Goal: Information Seeking & Learning: Learn about a topic

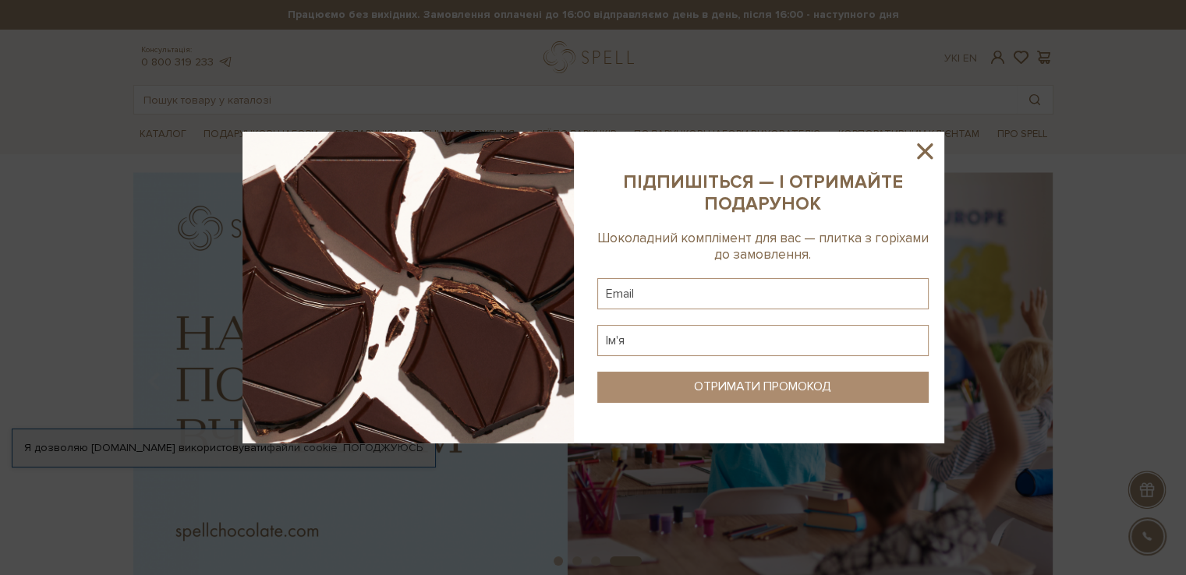
drag, startPoint x: 931, startPoint y: 158, endPoint x: 936, endPoint y: 151, distance: 9.1
click at [931, 158] on icon at bounding box center [925, 151] width 16 height 16
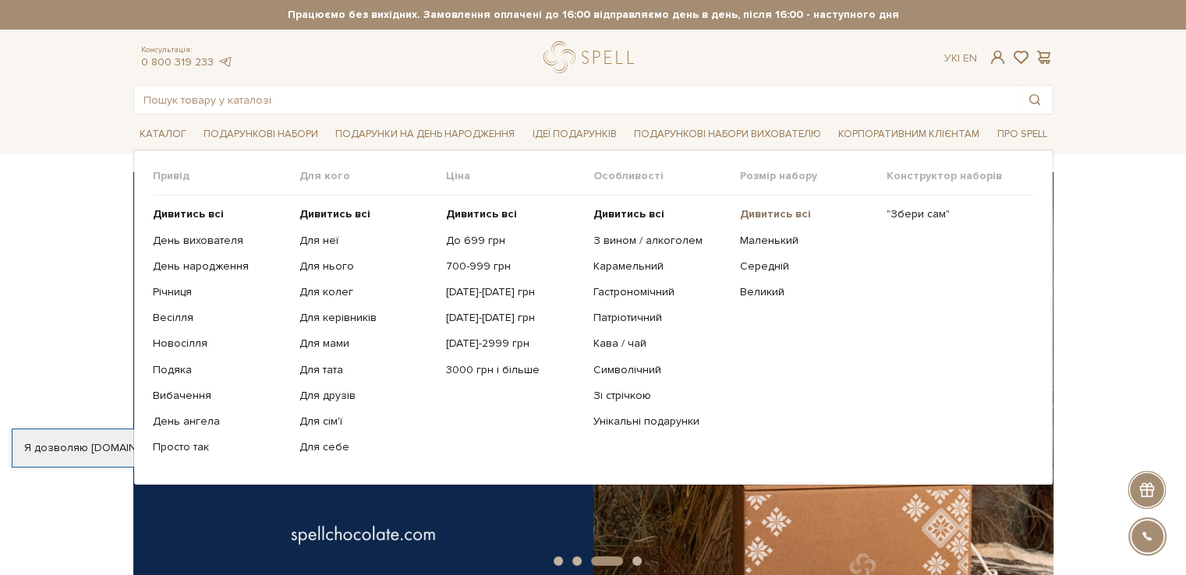
click at [781, 210] on b "Дивитись всі" at bounding box center [775, 213] width 71 height 13
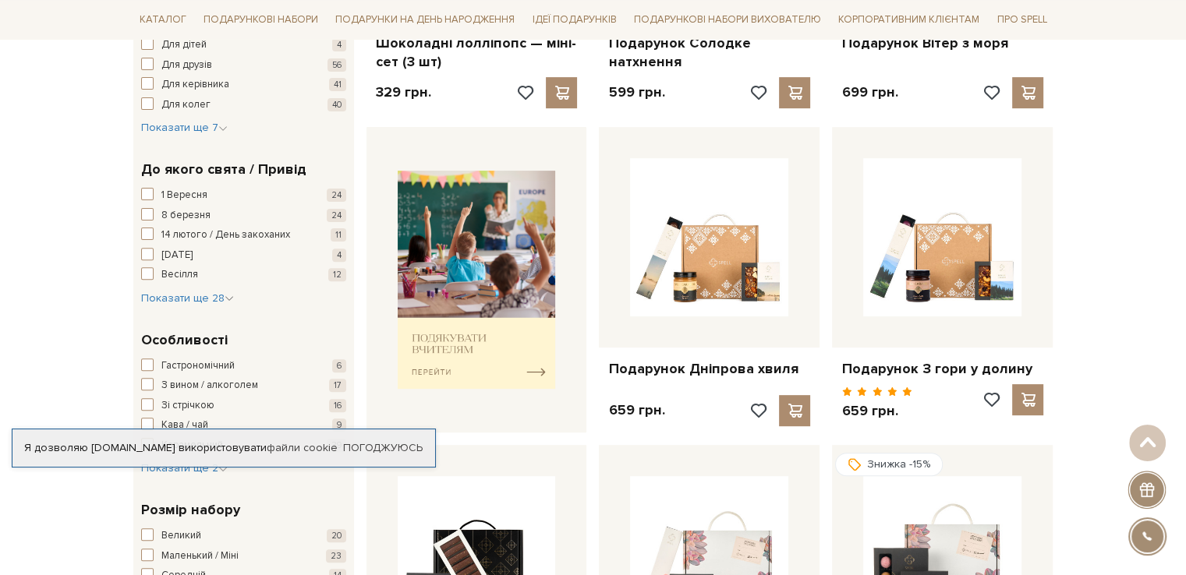
scroll to position [390, 0]
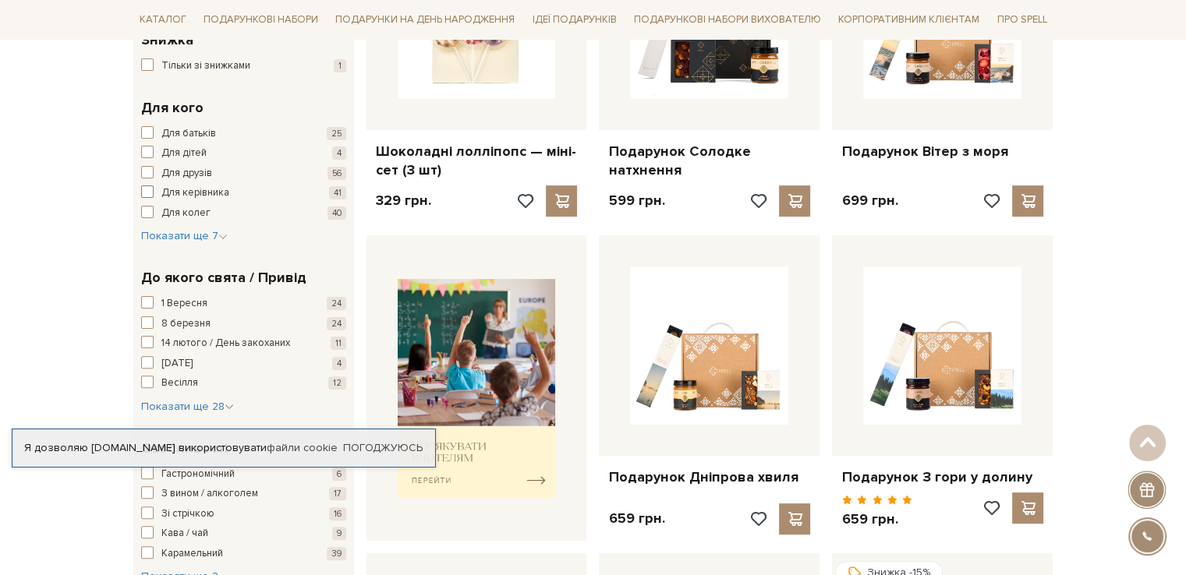
click at [151, 191] on span "button" at bounding box center [147, 192] width 12 height 12
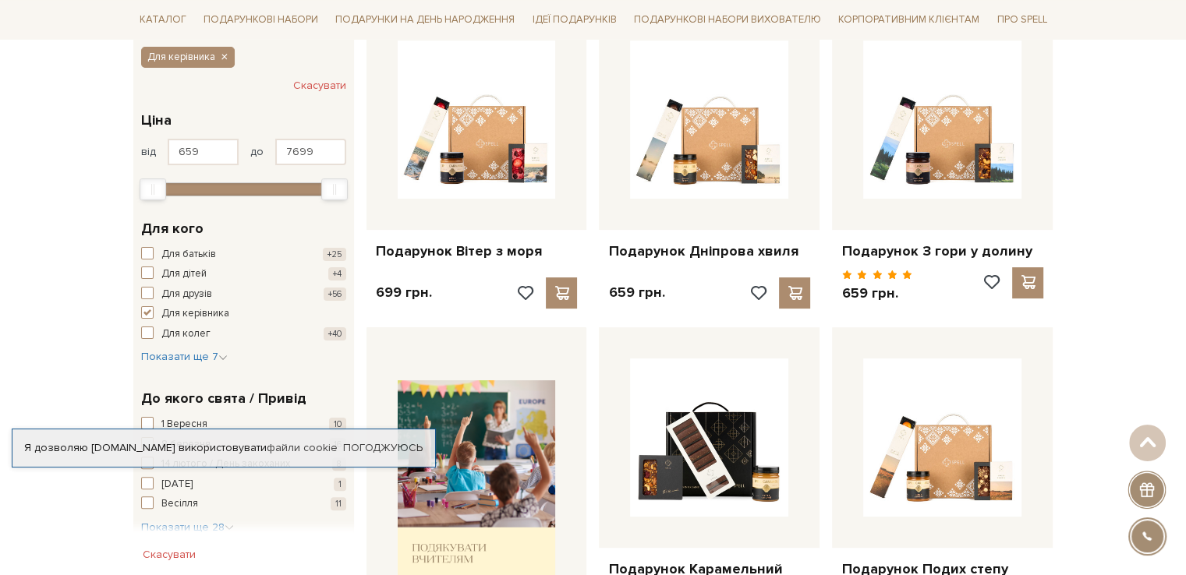
scroll to position [312, 0]
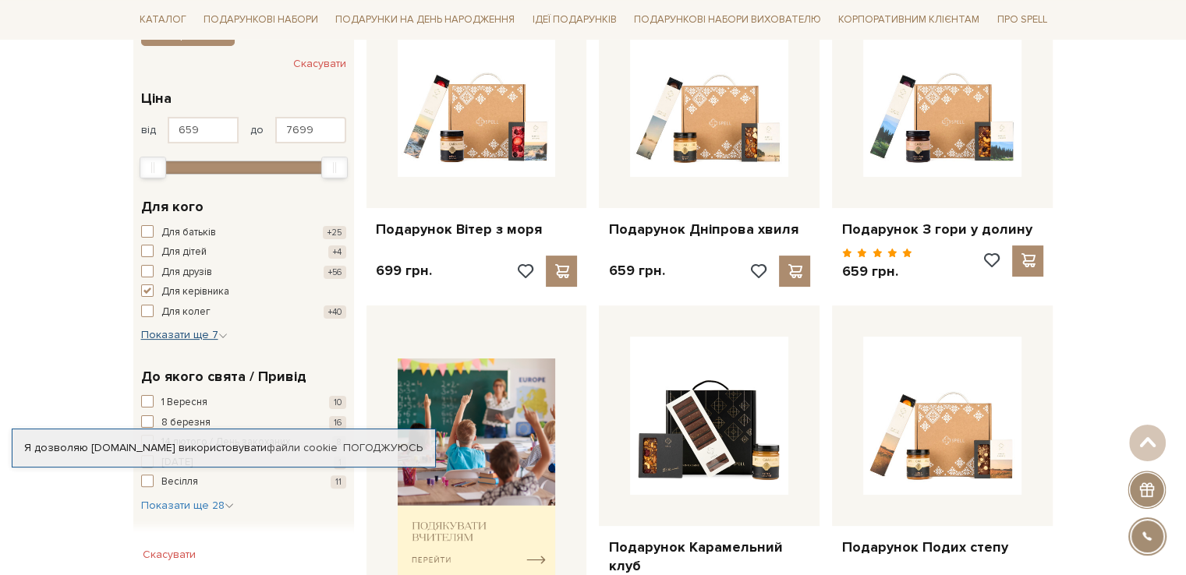
click at [166, 328] on span "Показати ще 7" at bounding box center [184, 334] width 87 height 13
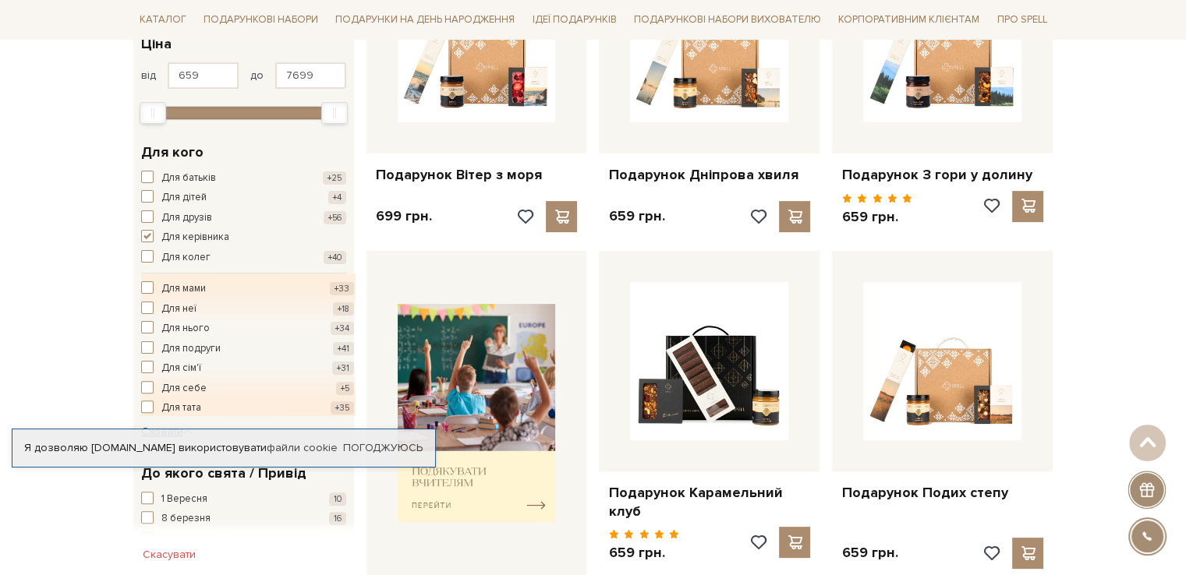
scroll to position [390, 0]
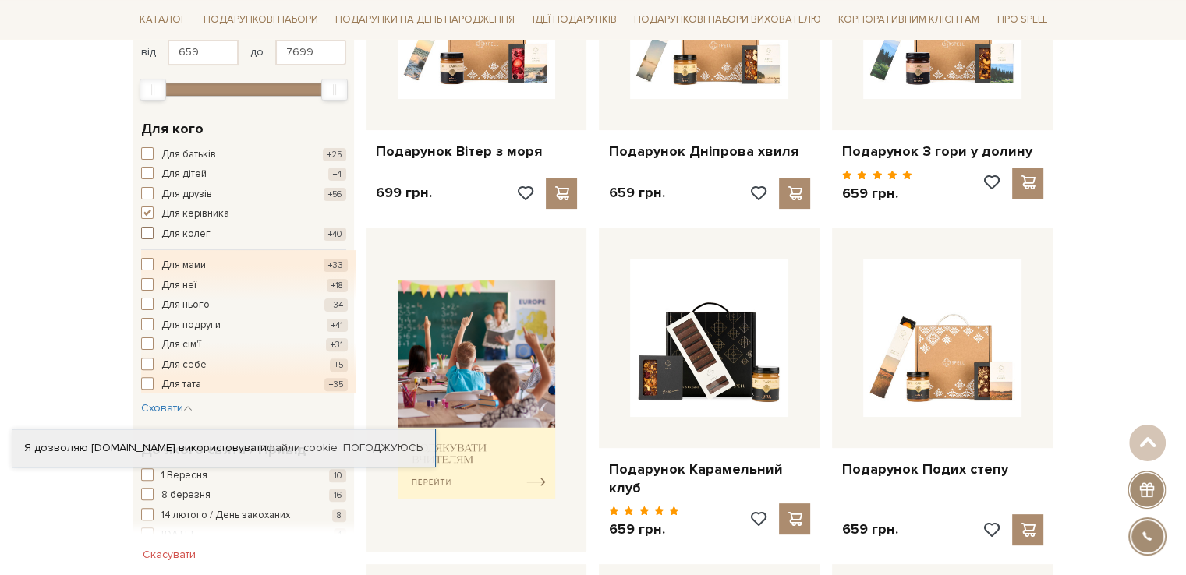
click at [160, 235] on button "Для колег +40" at bounding box center [243, 235] width 205 height 16
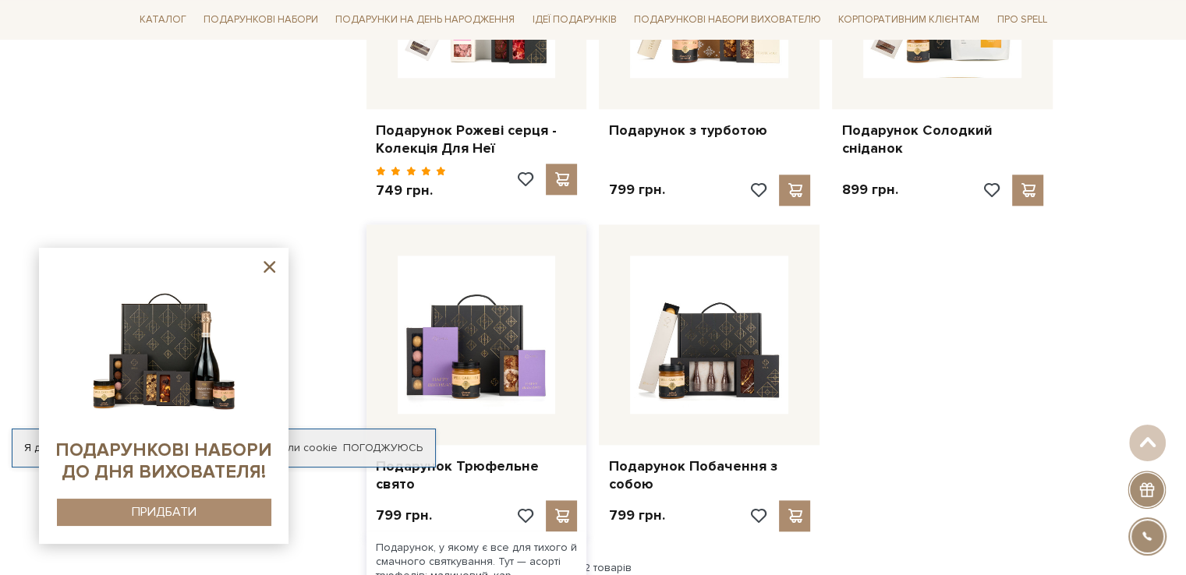
scroll to position [1794, 0]
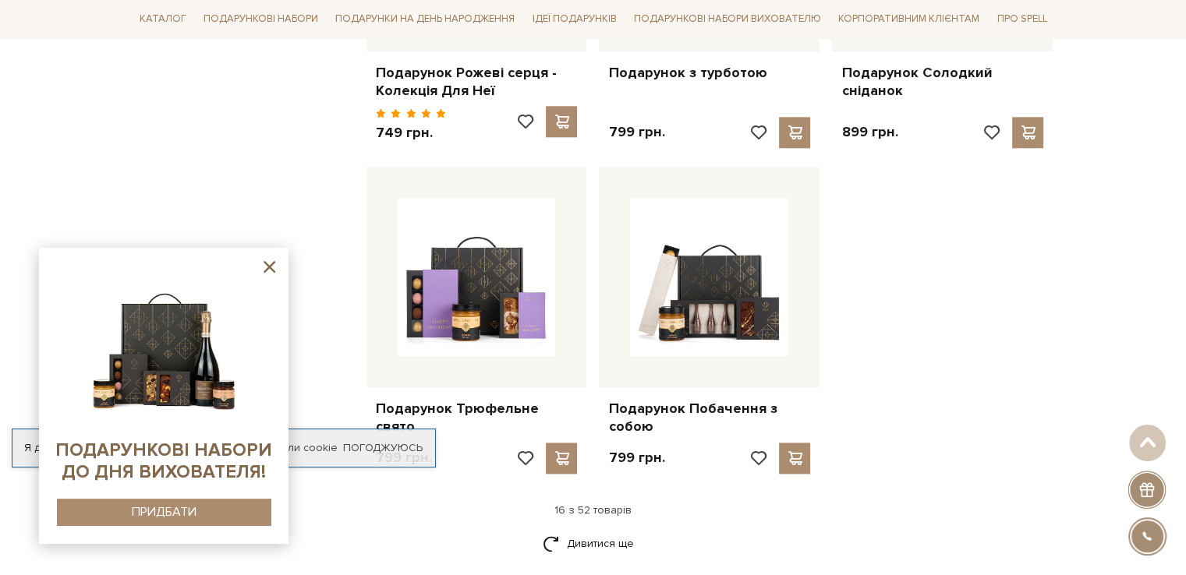
click at [271, 267] on icon at bounding box center [269, 266] width 19 height 19
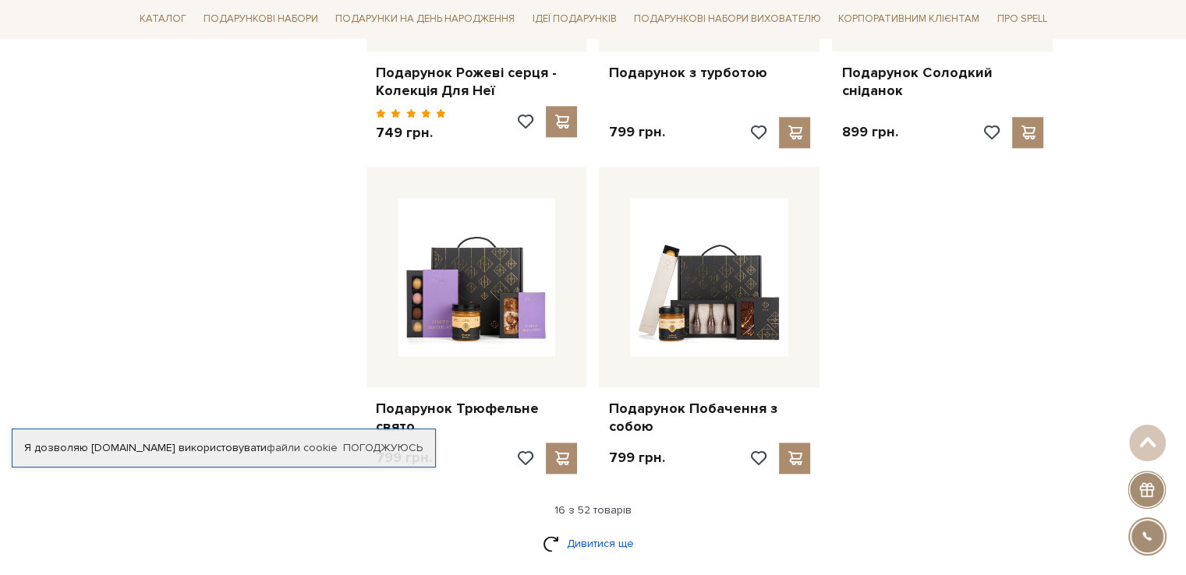
click at [609, 530] on link "Дивитися ще" at bounding box center [593, 543] width 101 height 27
click at [610, 530] on link "Дивитися ще" at bounding box center [593, 543] width 101 height 27
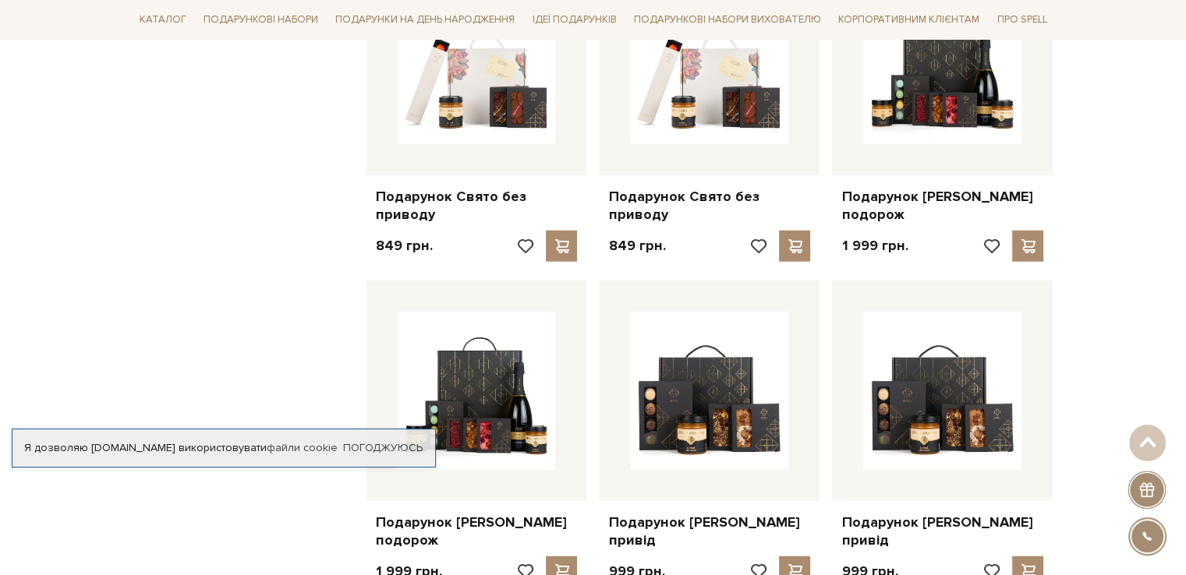
scroll to position [4055, 0]
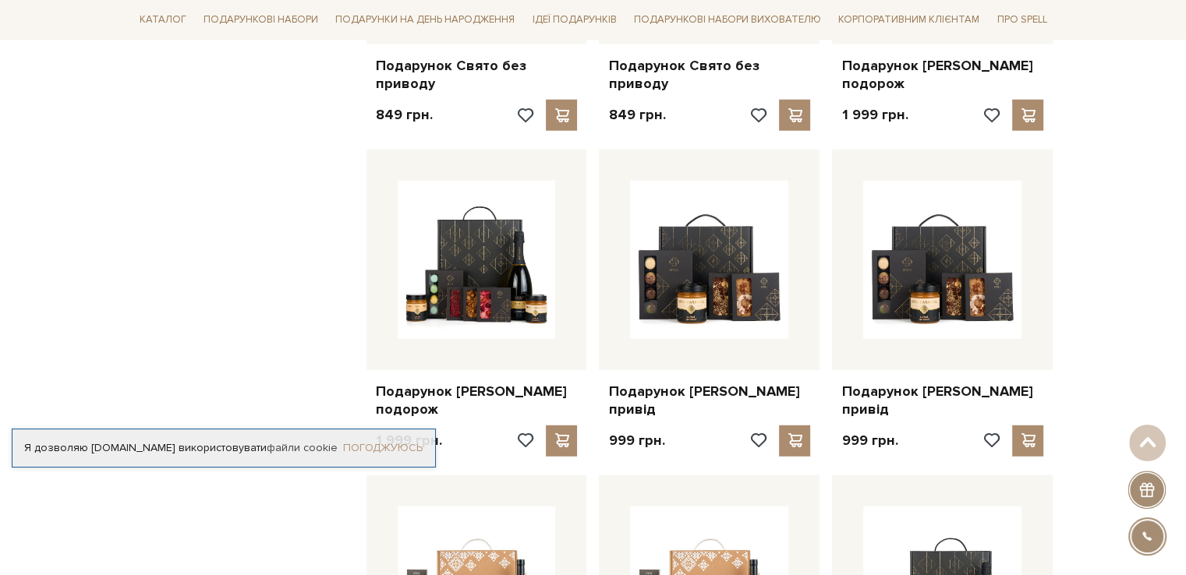
drag, startPoint x: 398, startPoint y: 434, endPoint x: 390, endPoint y: 446, distance: 14.1
click at [398, 441] on div "Я дозволяю spellchocolate.com використовувати файли cookie Погоджуюсь" at bounding box center [224, 448] width 424 height 39
click at [387, 447] on link "Погоджуюсь" at bounding box center [383, 448] width 80 height 14
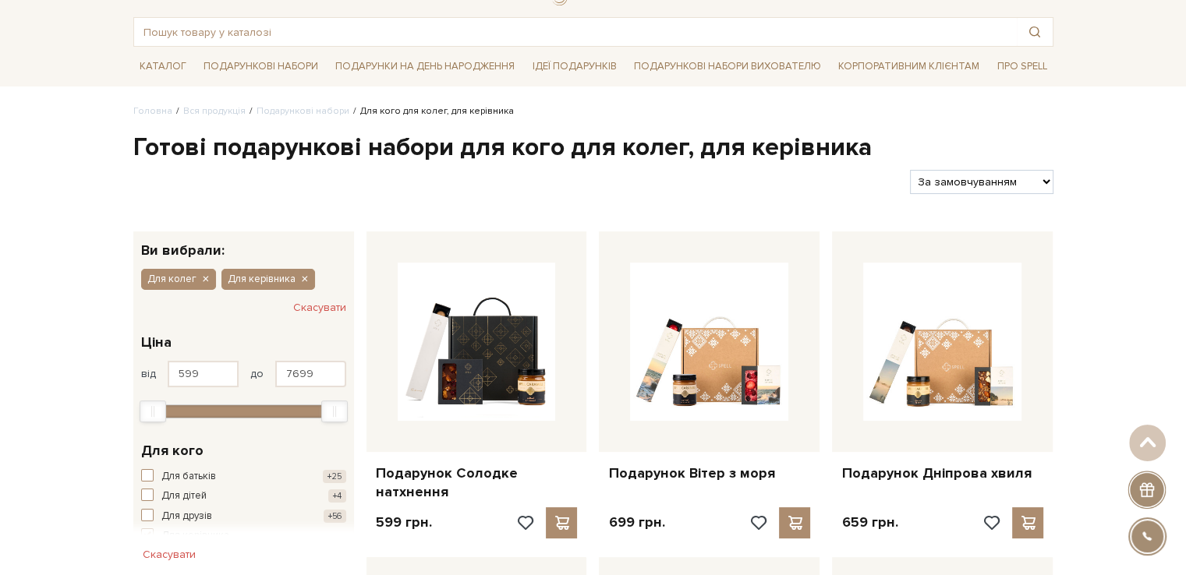
scroll to position [0, 0]
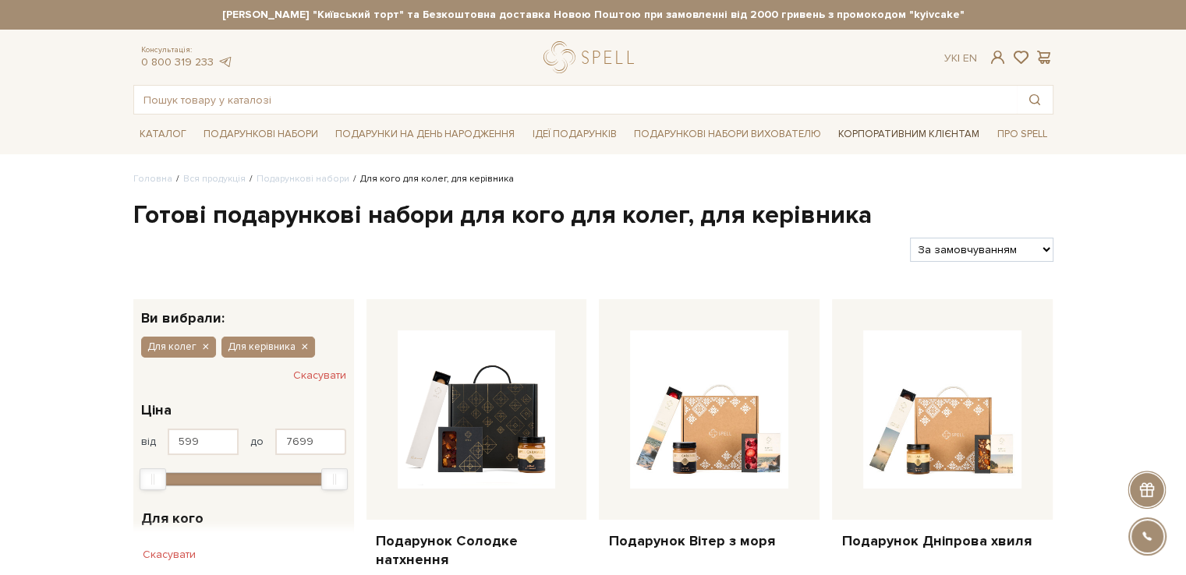
click at [913, 136] on link "Корпоративним клієнтам" at bounding box center [909, 134] width 154 height 27
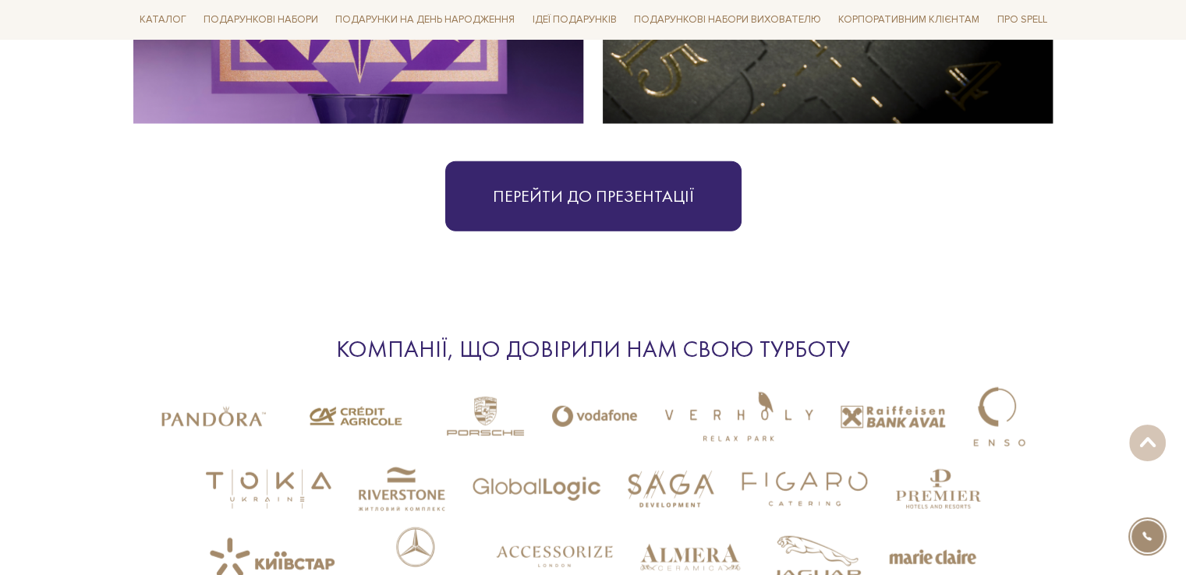
scroll to position [3665, 0]
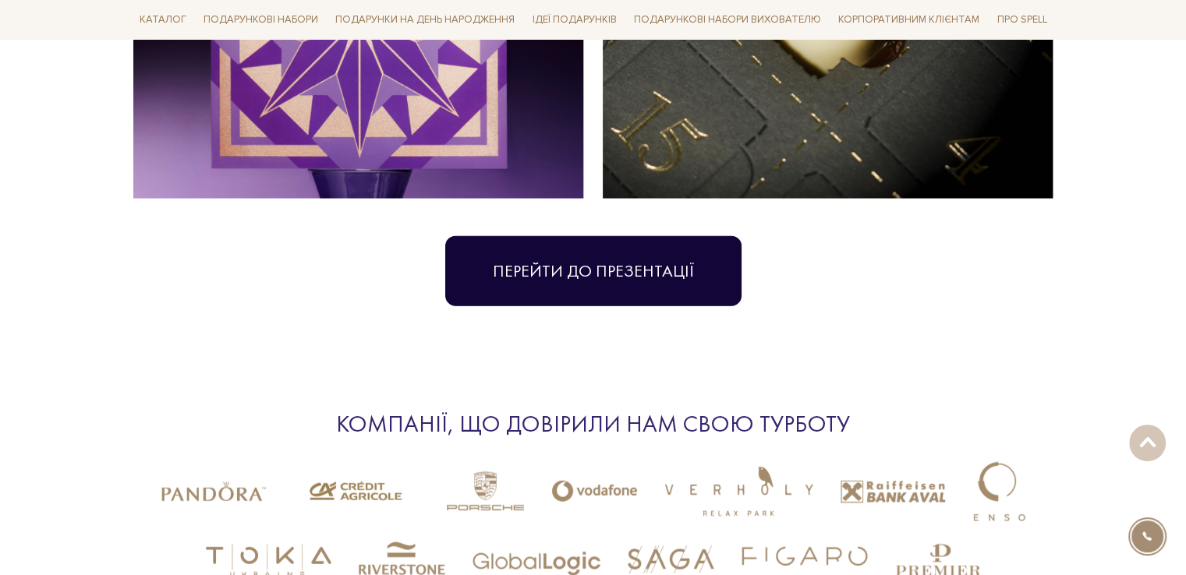
click at [585, 237] on link "Перейти до презентації" at bounding box center [593, 271] width 296 height 70
